Goal: Information Seeking & Learning: Learn about a topic

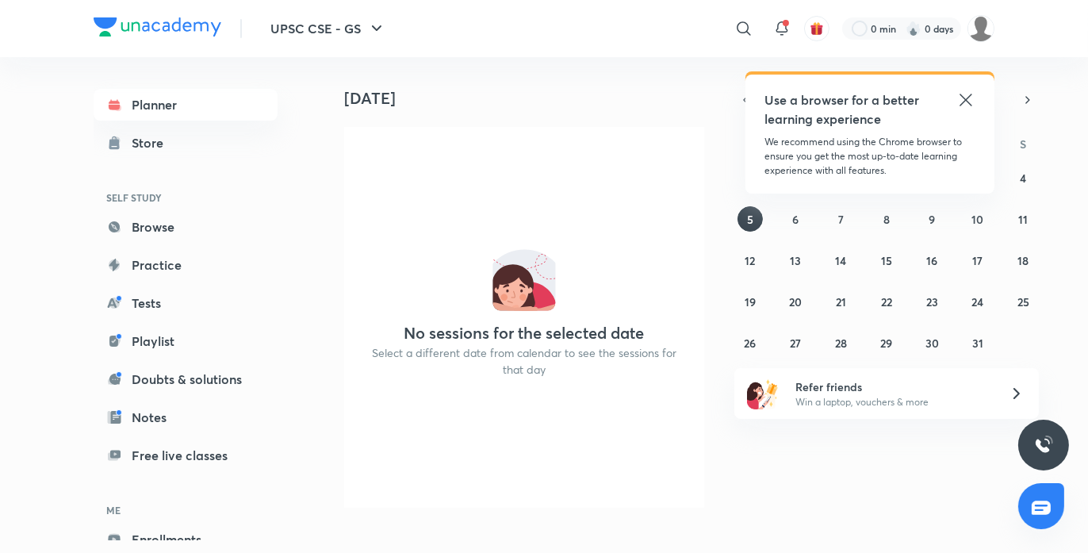
click at [968, 105] on icon at bounding box center [966, 99] width 19 height 19
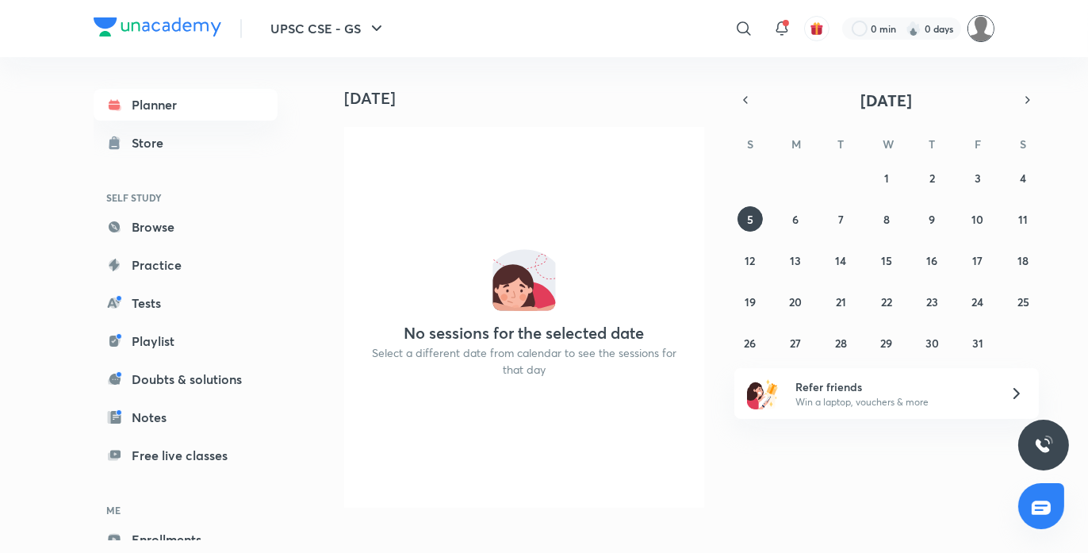
click at [981, 32] on img at bounding box center [981, 28] width 27 height 27
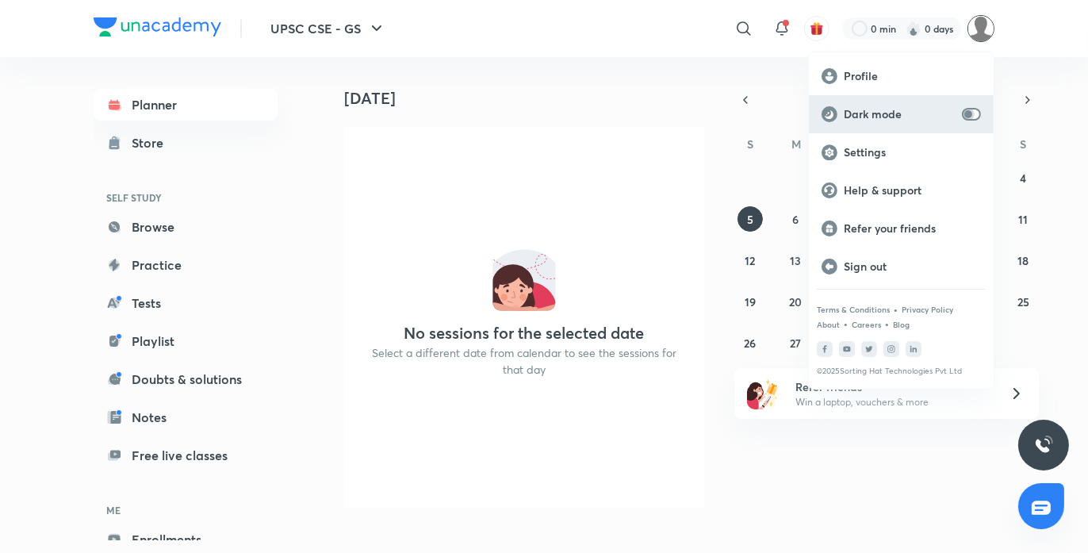
click at [964, 120] on input "checkbox" at bounding box center [969, 114] width 38 height 13
checkbox input "true"
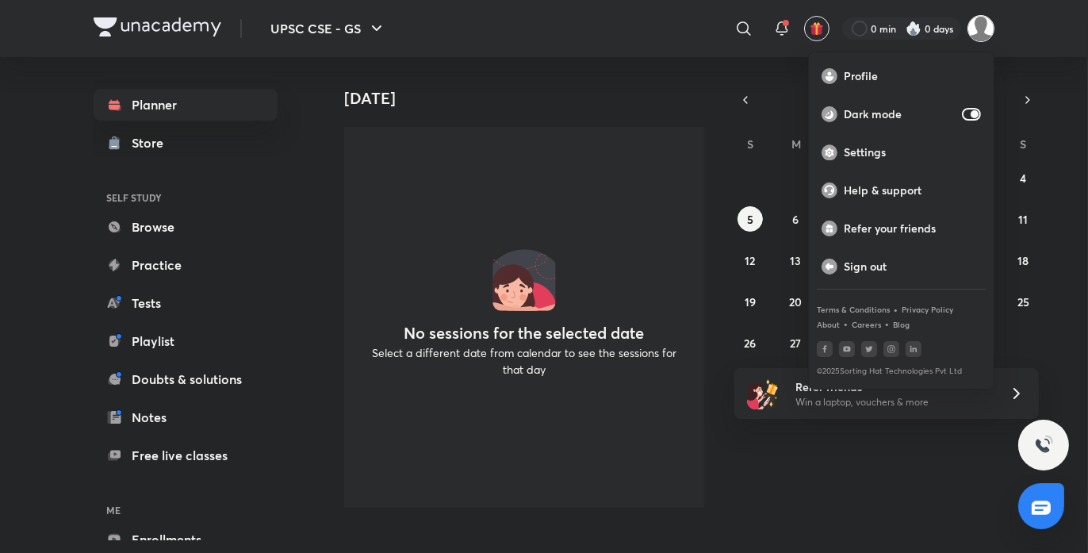
click at [151, 528] on div at bounding box center [544, 276] width 1088 height 553
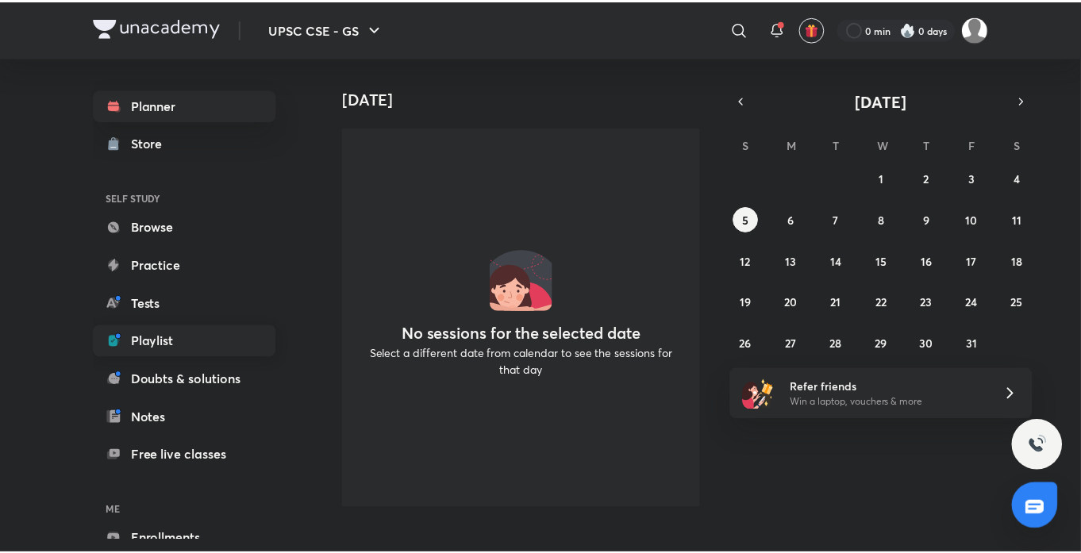
scroll to position [84, 0]
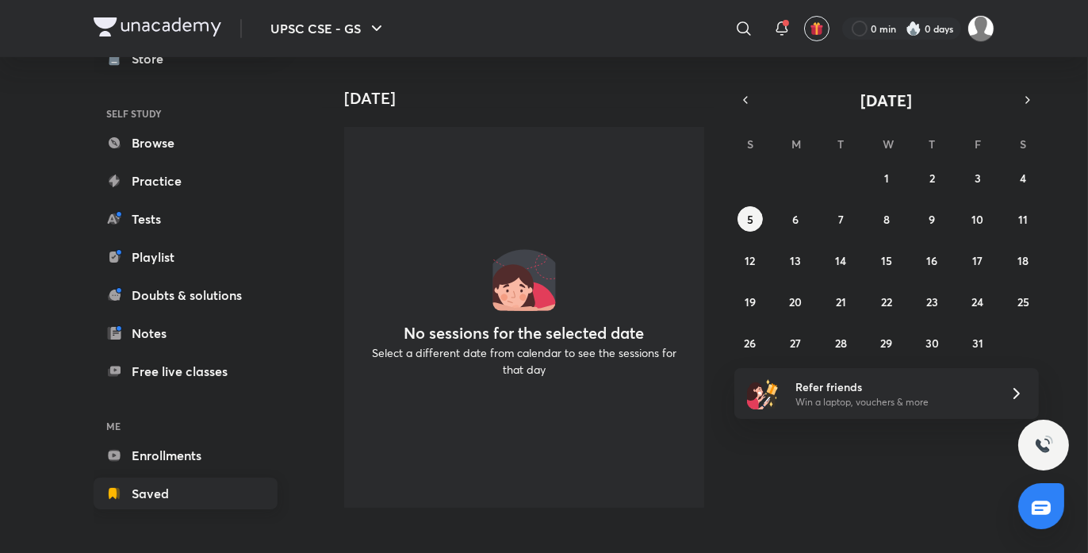
click at [168, 488] on link "Saved" at bounding box center [186, 494] width 184 height 32
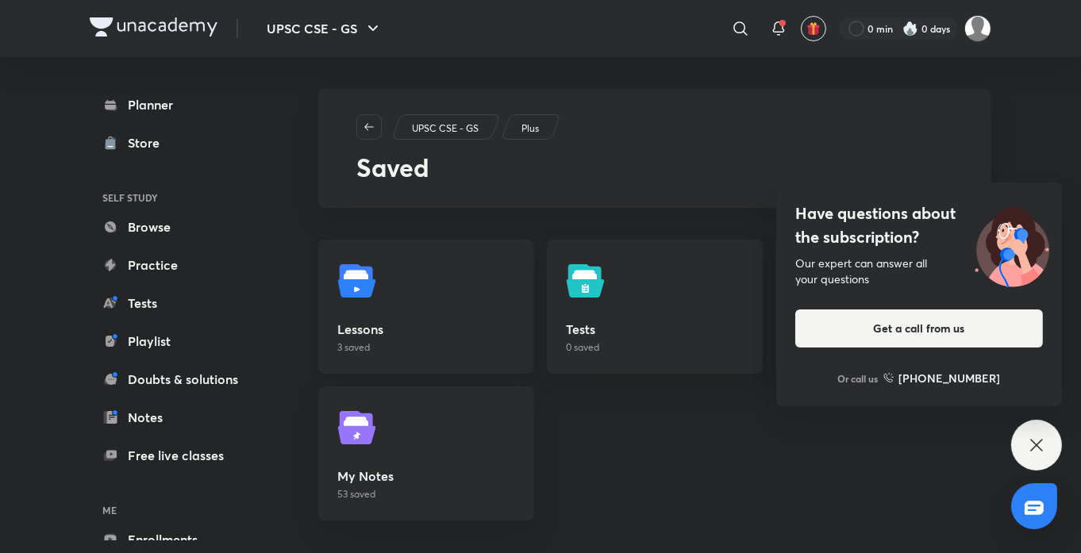
click at [454, 280] on link "Lessons 3 saved" at bounding box center [426, 307] width 216 height 134
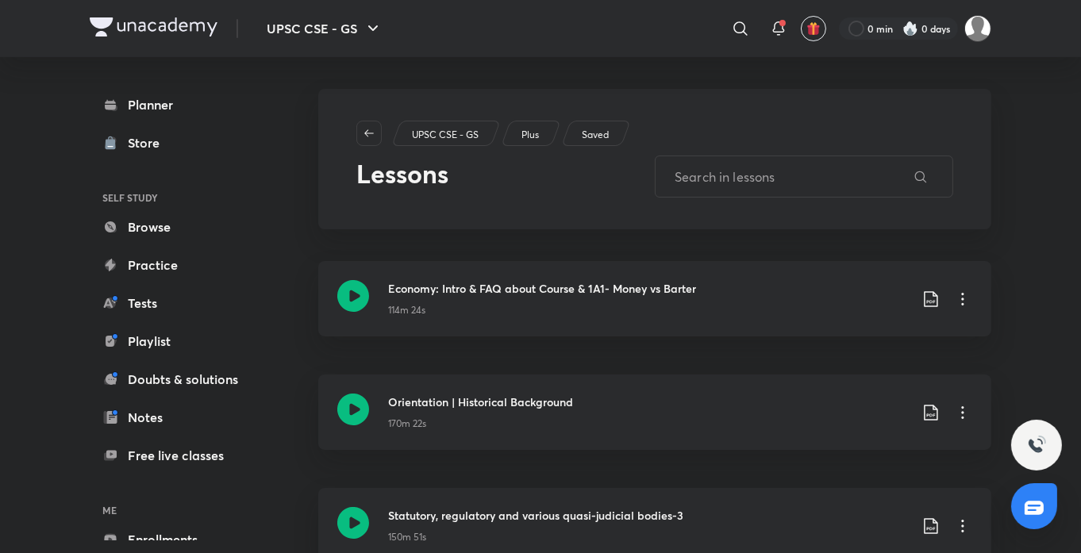
click at [1037, 460] on div at bounding box center [1036, 445] width 51 height 51
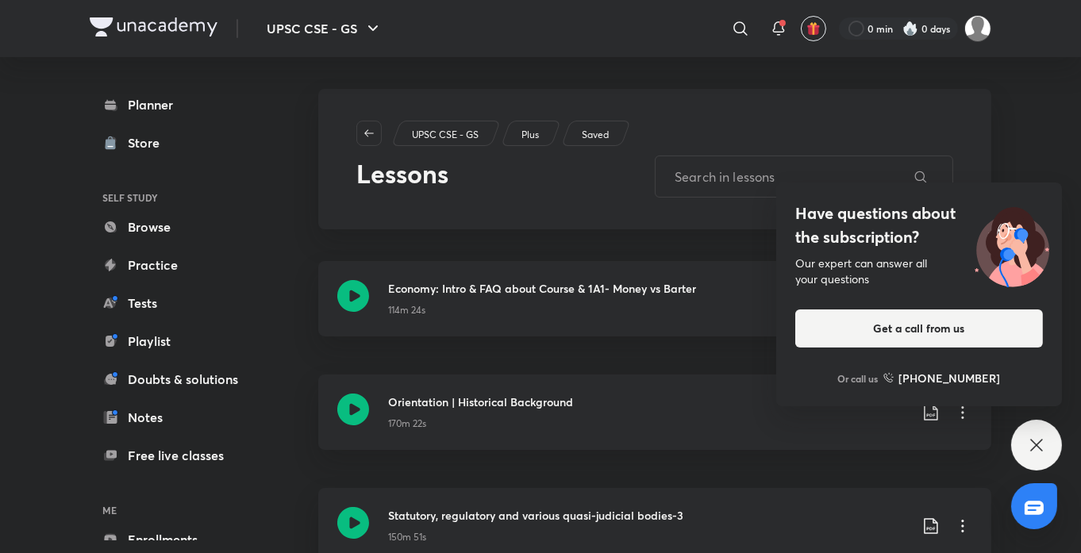
click at [1042, 106] on div "UPSC CSE - GS ​ 0 min 0 days Planner Store SELF STUDY Browse Practice Tests Pla…" at bounding box center [540, 308] width 1081 height 617
click at [576, 353] on link "Economy: Intro & FAQ about Course & 1A1- Money vs Barter 114m 24s" at bounding box center [654, 308] width 673 height 94
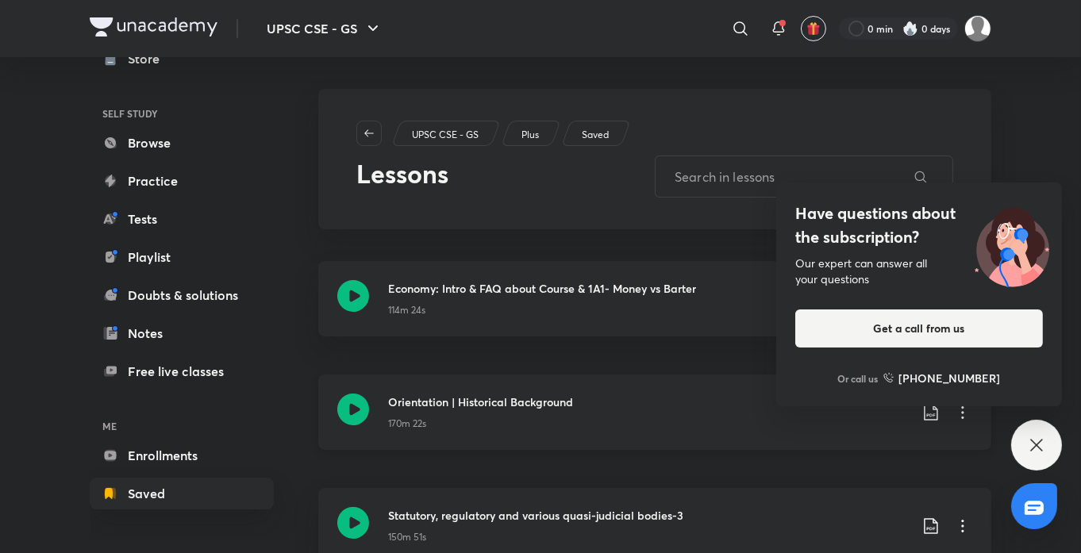
scroll to position [63, 0]
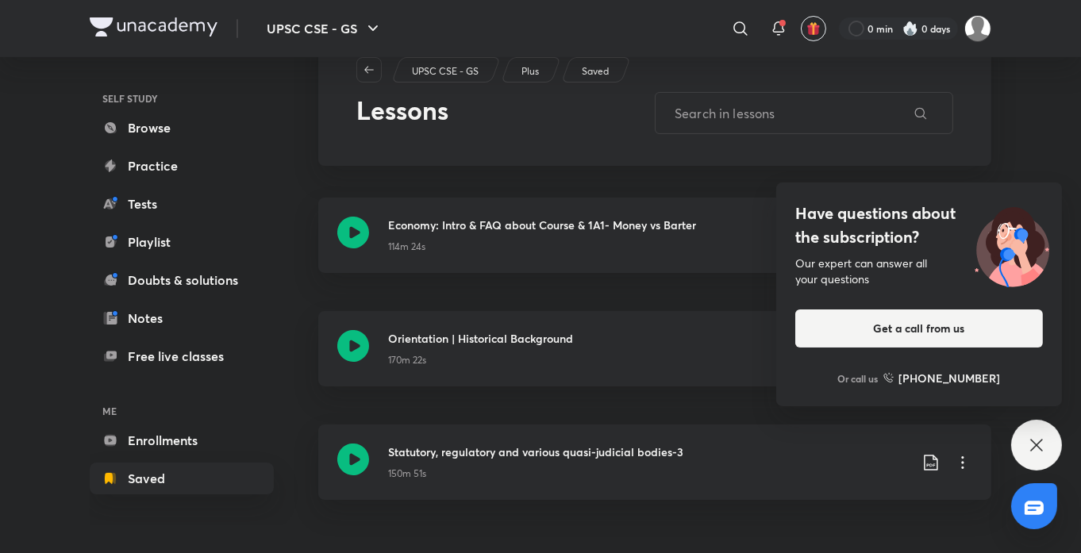
click at [1038, 447] on icon at bounding box center [1036, 445] width 12 height 12
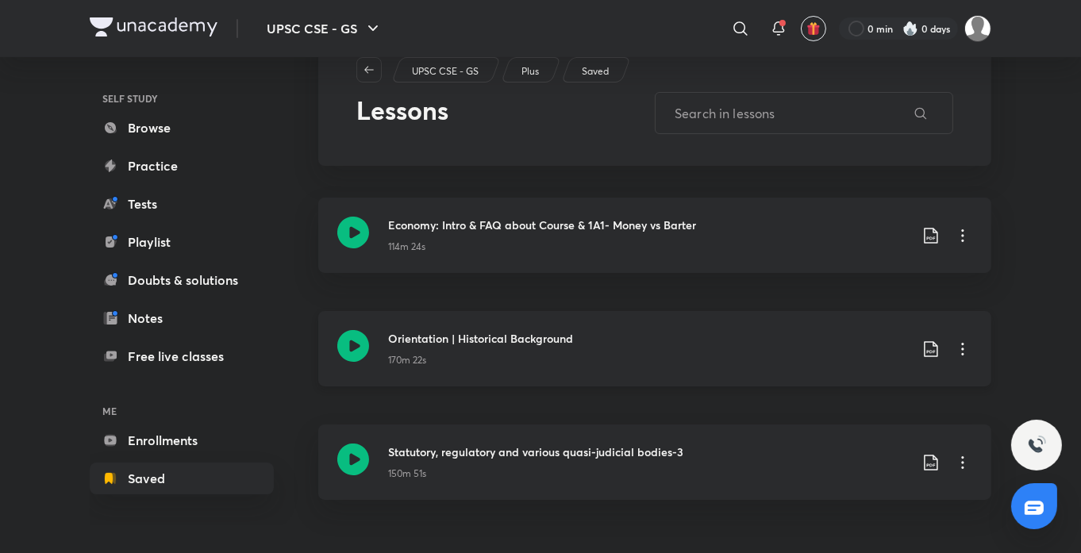
scroll to position [0, 0]
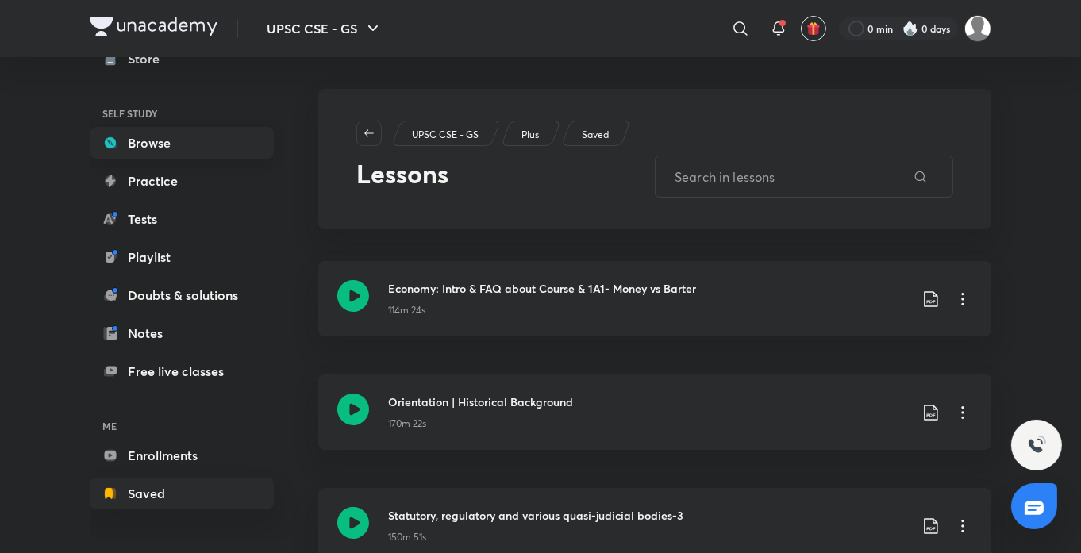
click at [168, 142] on link "Browse" at bounding box center [182, 143] width 184 height 32
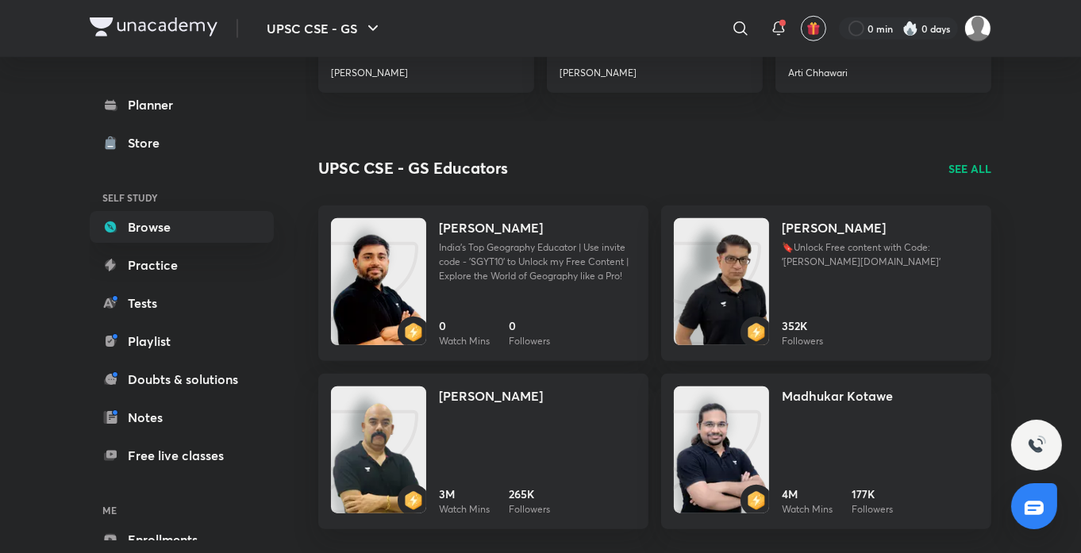
scroll to position [1639, 0]
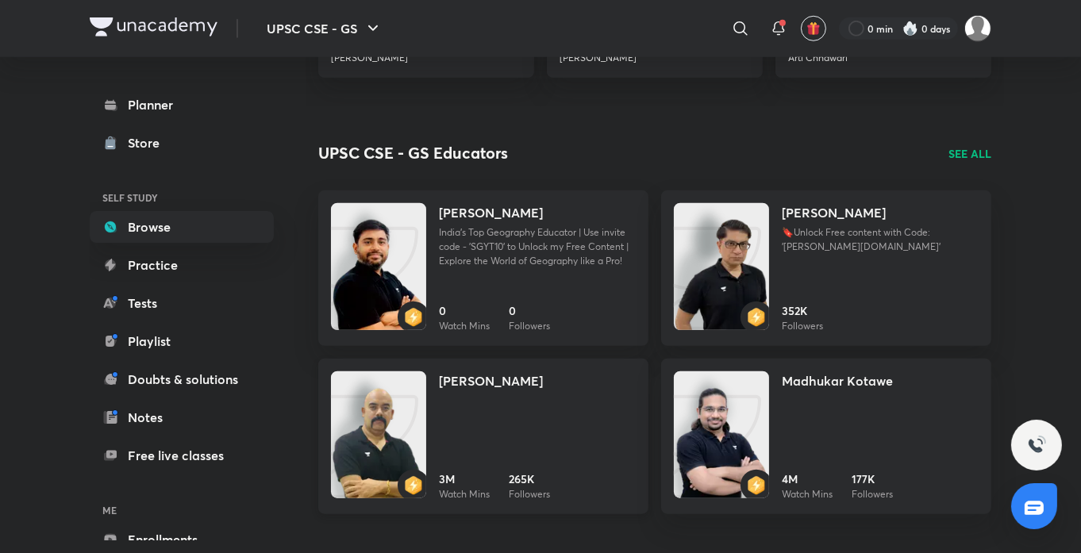
click at [392, 419] on img at bounding box center [378, 450] width 95 height 127
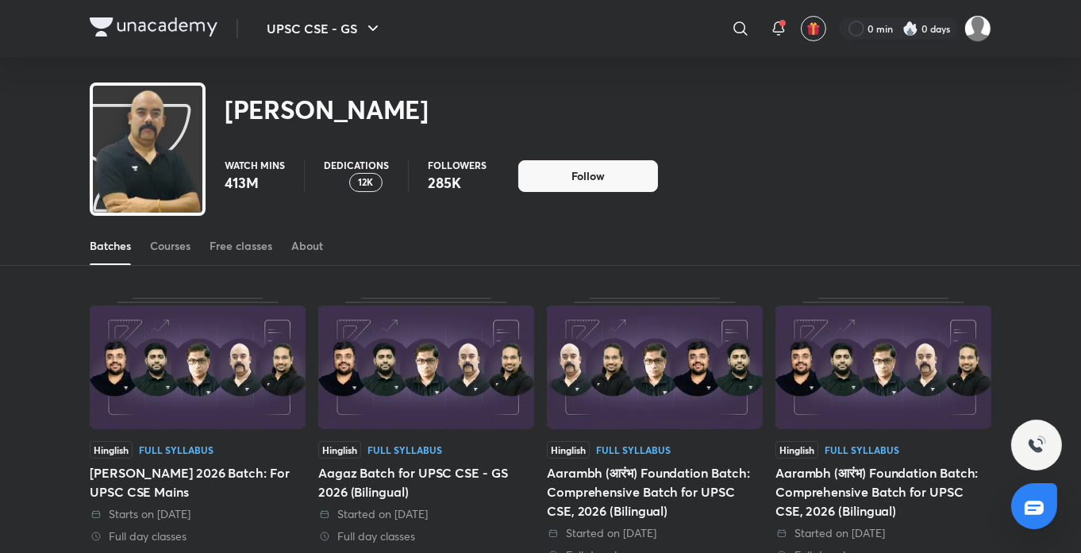
scroll to position [70, 0]
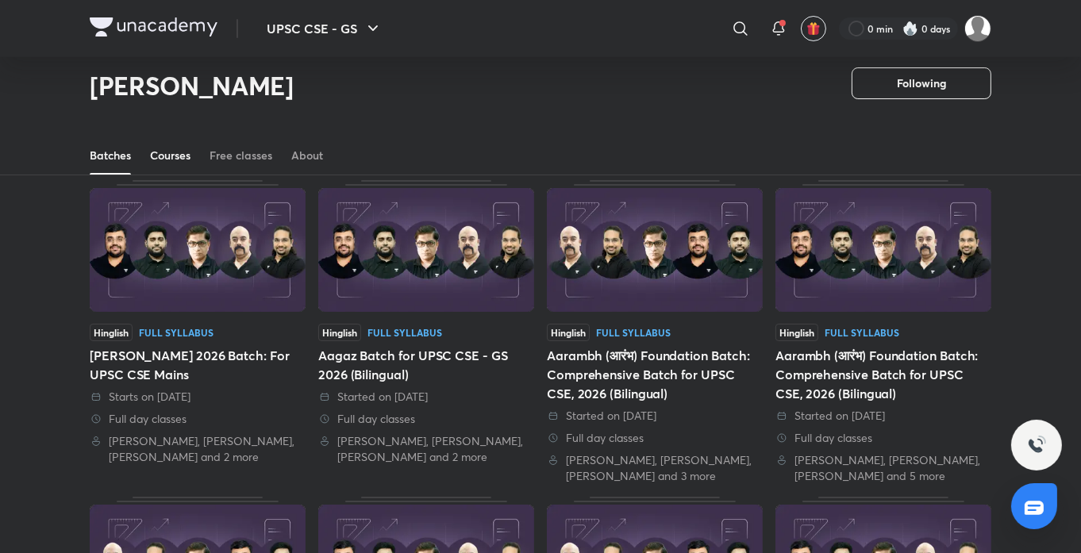
click at [168, 160] on div "Courses" at bounding box center [170, 156] width 40 height 16
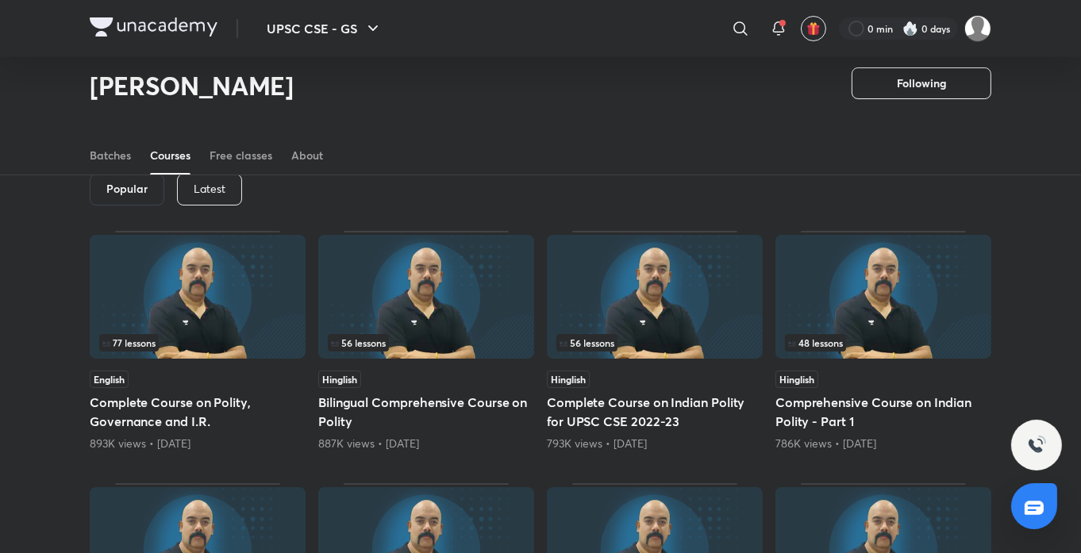
click at [221, 196] on div "Latest" at bounding box center [209, 190] width 65 height 32
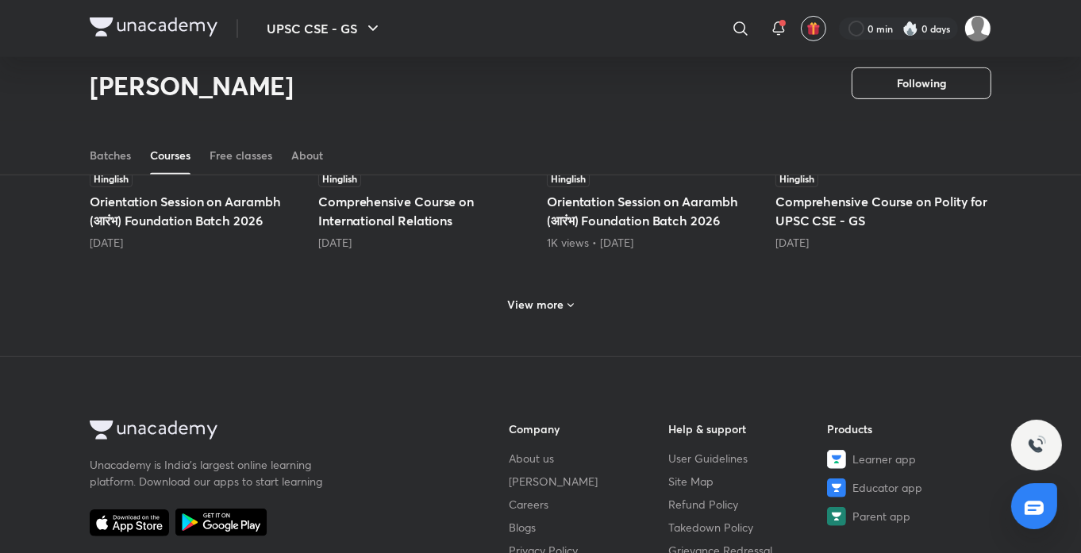
scroll to position [716, 0]
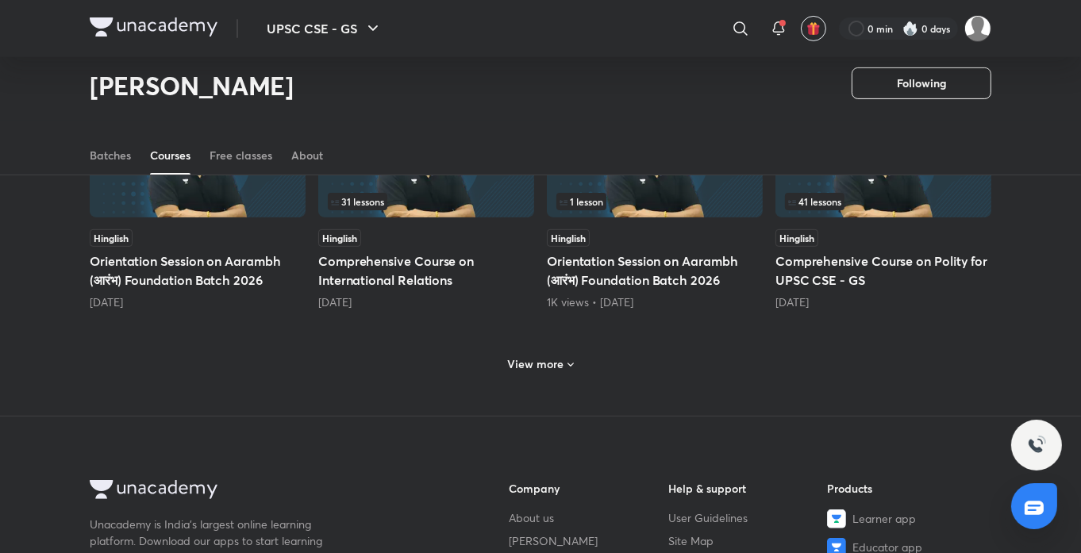
click at [558, 361] on h6 "View more" at bounding box center [536, 364] width 56 height 16
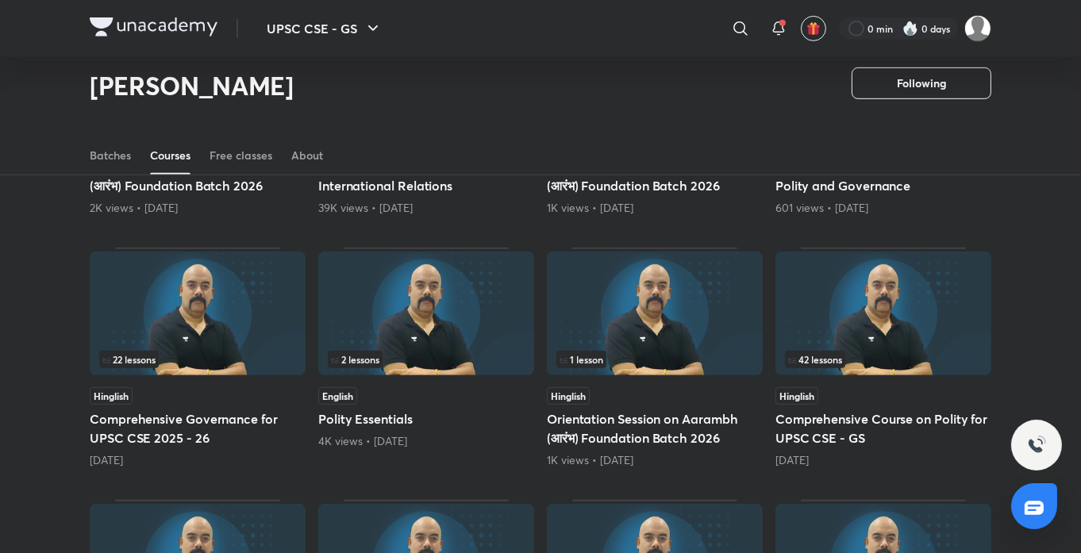
scroll to position [1067, 0]
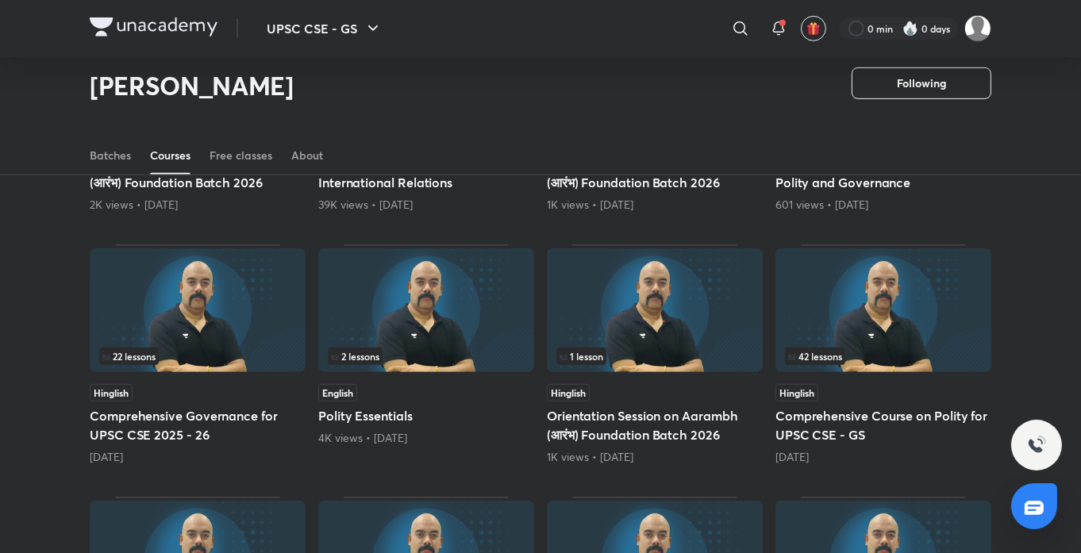
click at [212, 332] on img at bounding box center [198, 310] width 216 height 124
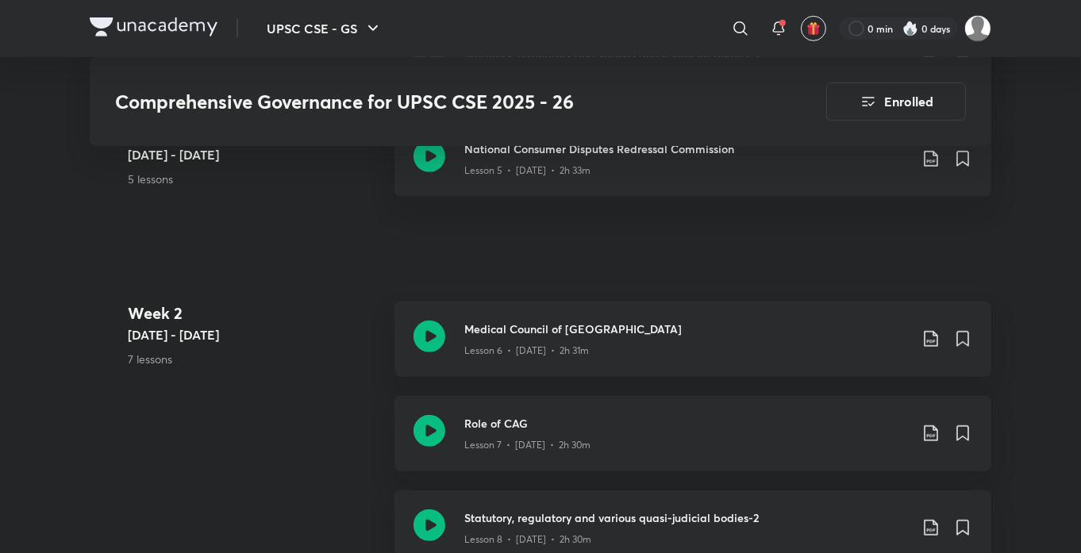
scroll to position [1414, 0]
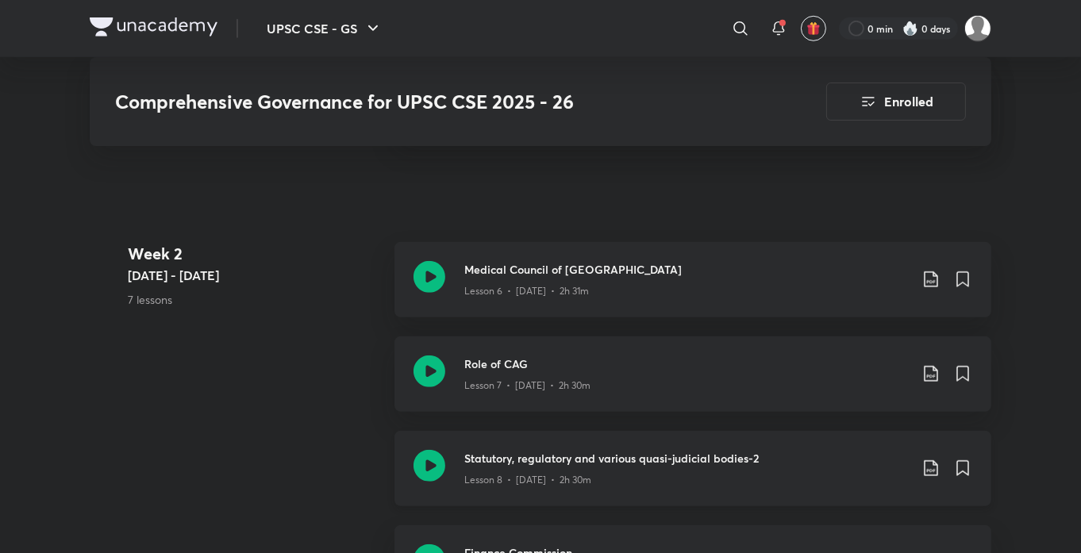
click at [730, 489] on div "Statutory, regulatory and various quasi-judicial bodies-2 Lesson 8 • [DATE] • 2…" at bounding box center [692, 468] width 597 height 75
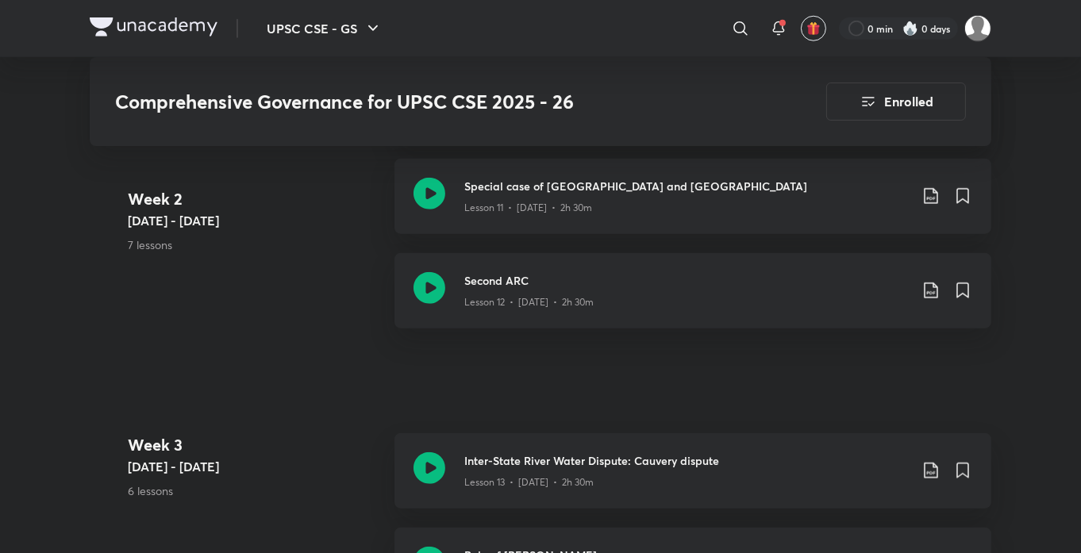
scroll to position [1969, 0]
